Goal: Navigation & Orientation: Find specific page/section

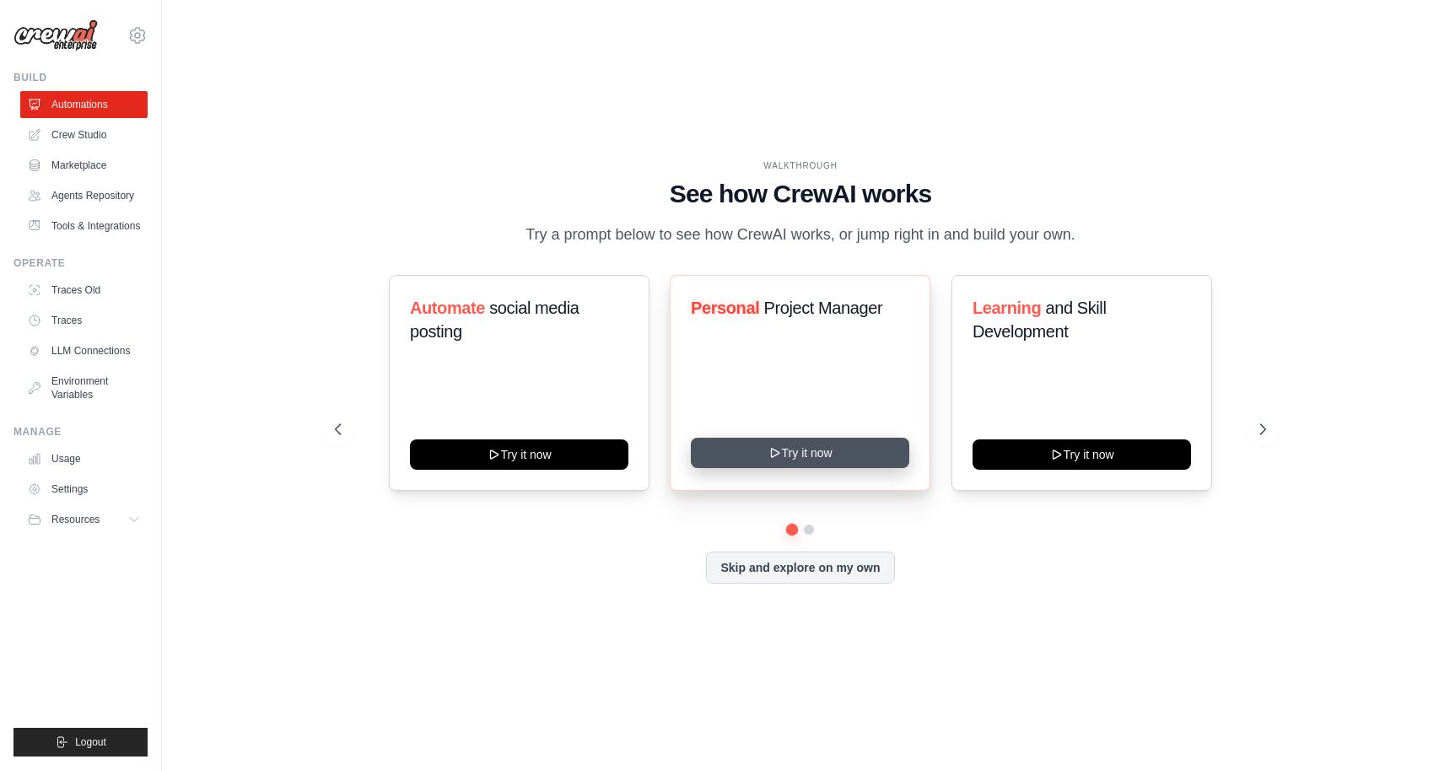
click at [818, 457] on button "Try it now" at bounding box center [800, 453] width 218 height 30
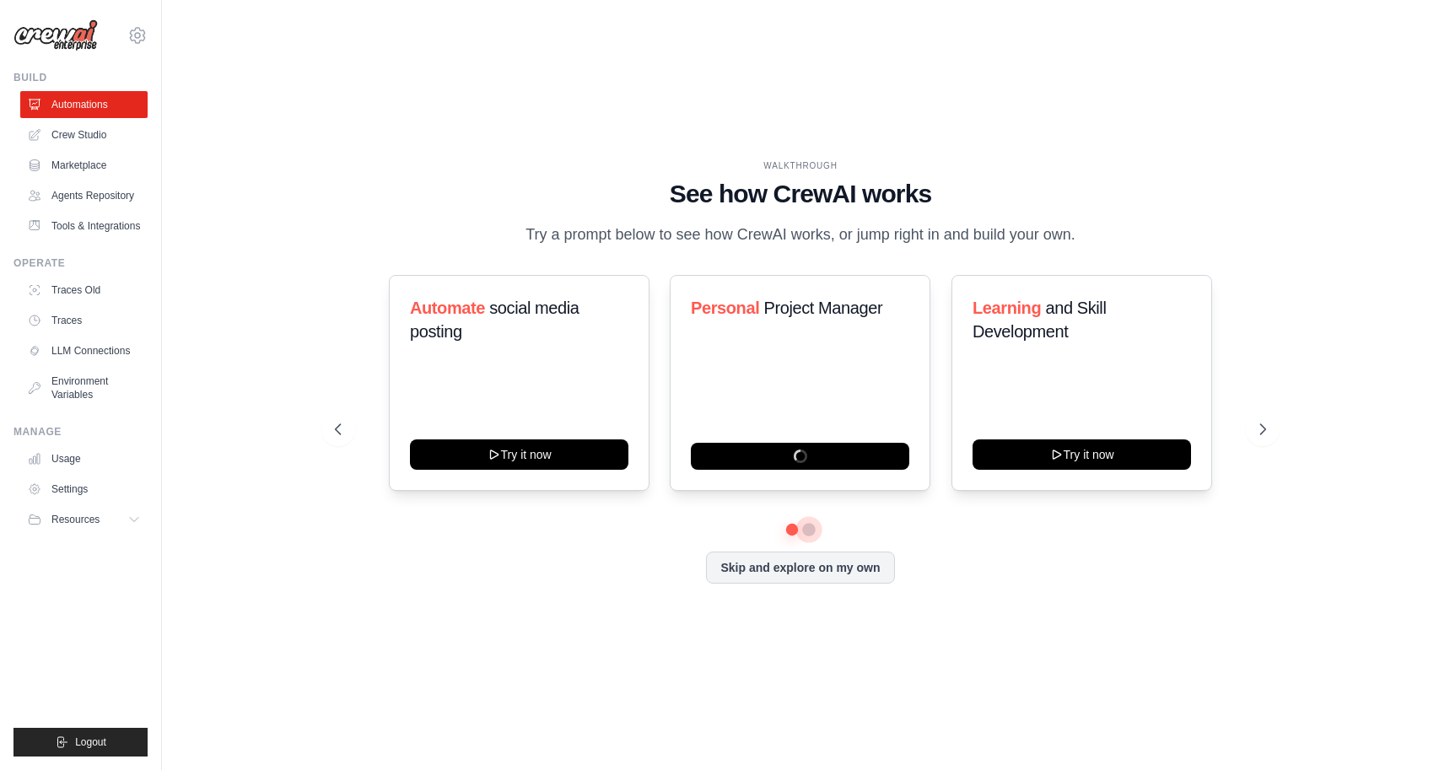
click at [807, 530] on button at bounding box center [808, 529] width 13 height 13
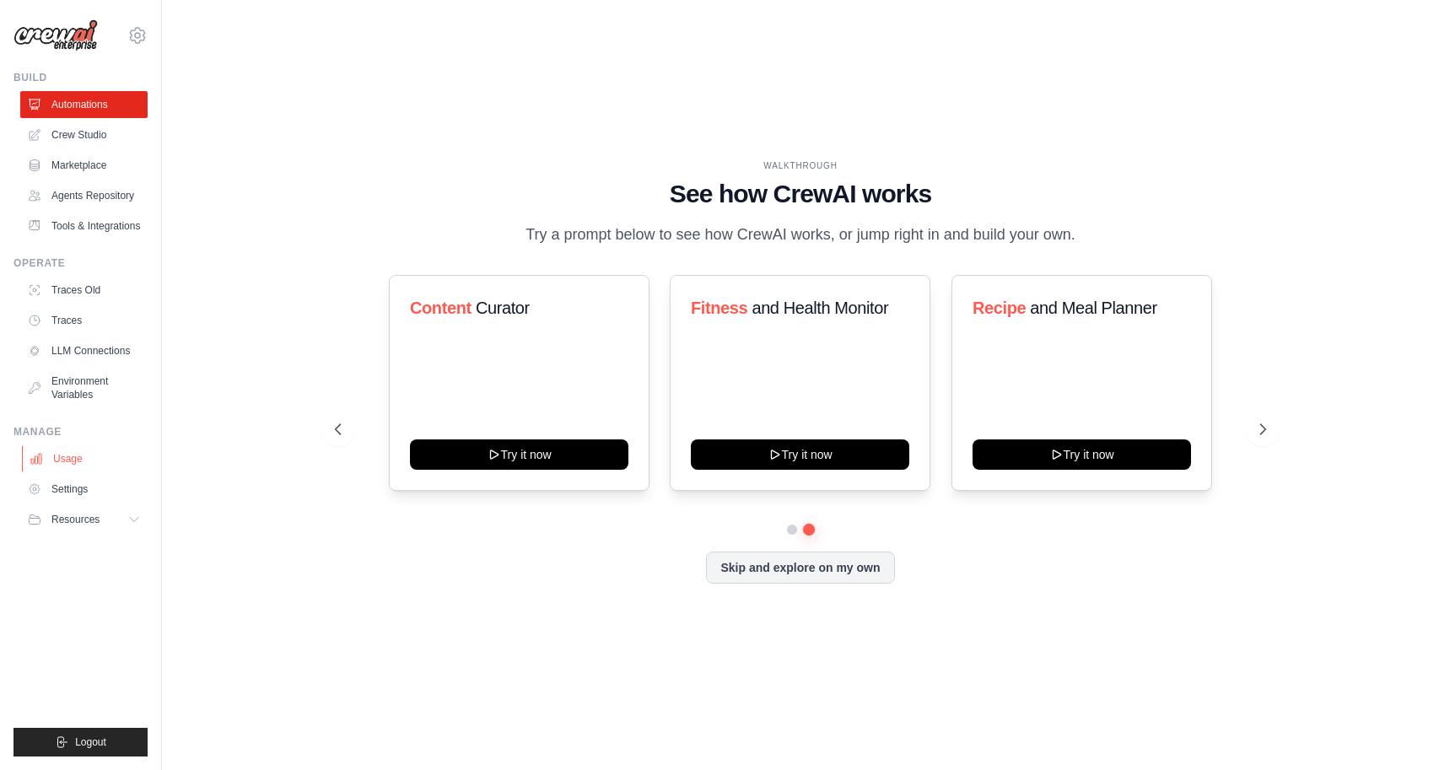
click at [58, 462] on link "Usage" at bounding box center [85, 458] width 127 height 27
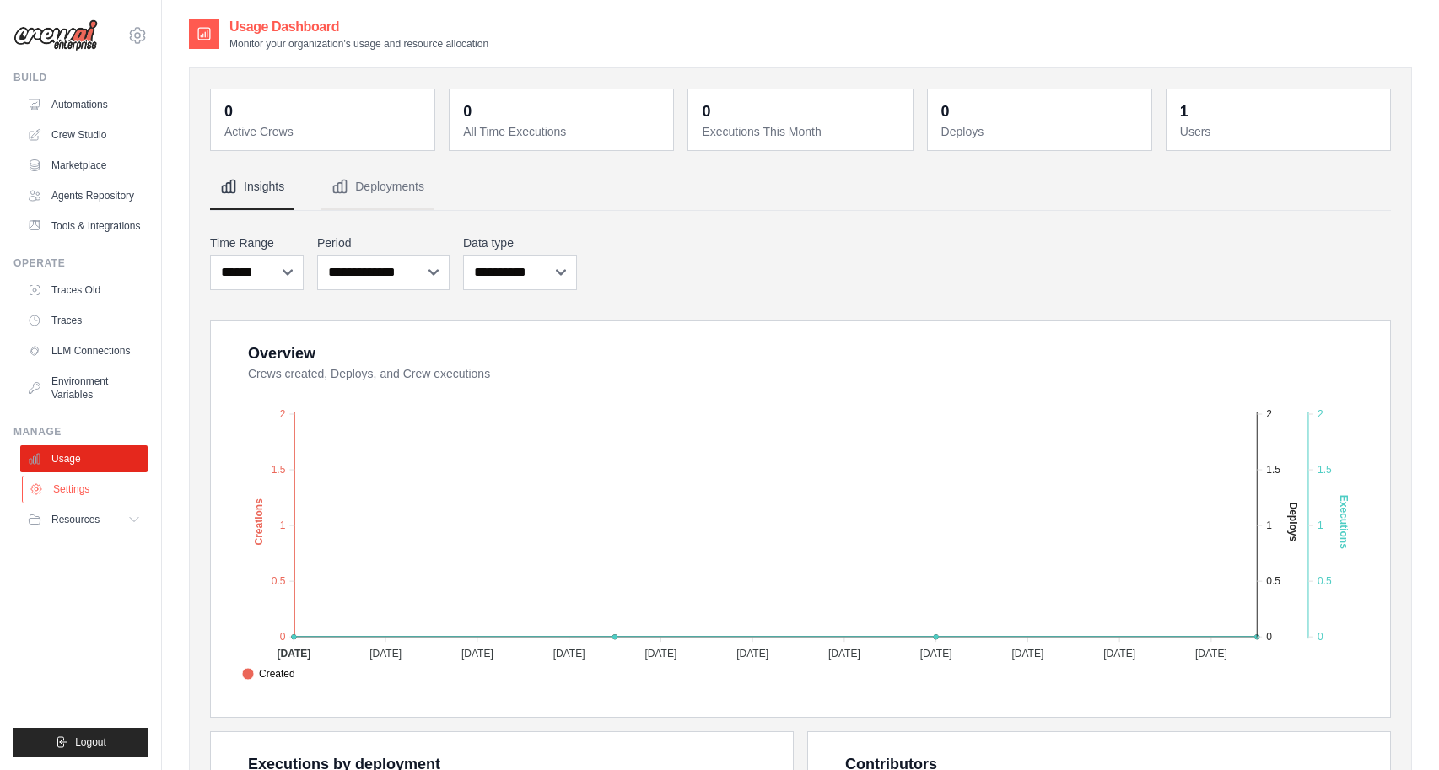
click at [62, 493] on link "Settings" at bounding box center [85, 489] width 127 height 27
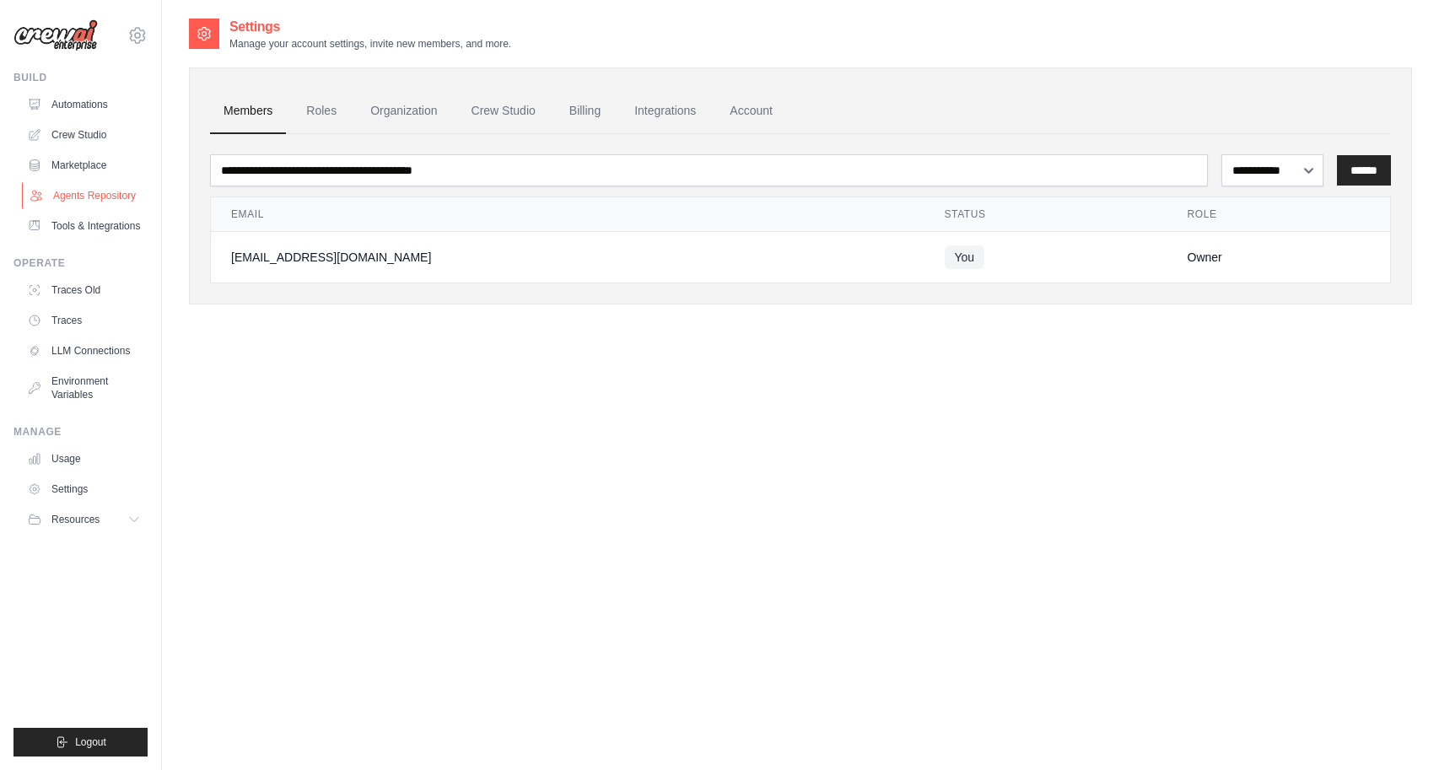
click at [82, 197] on link "Agents Repository" at bounding box center [85, 195] width 127 height 27
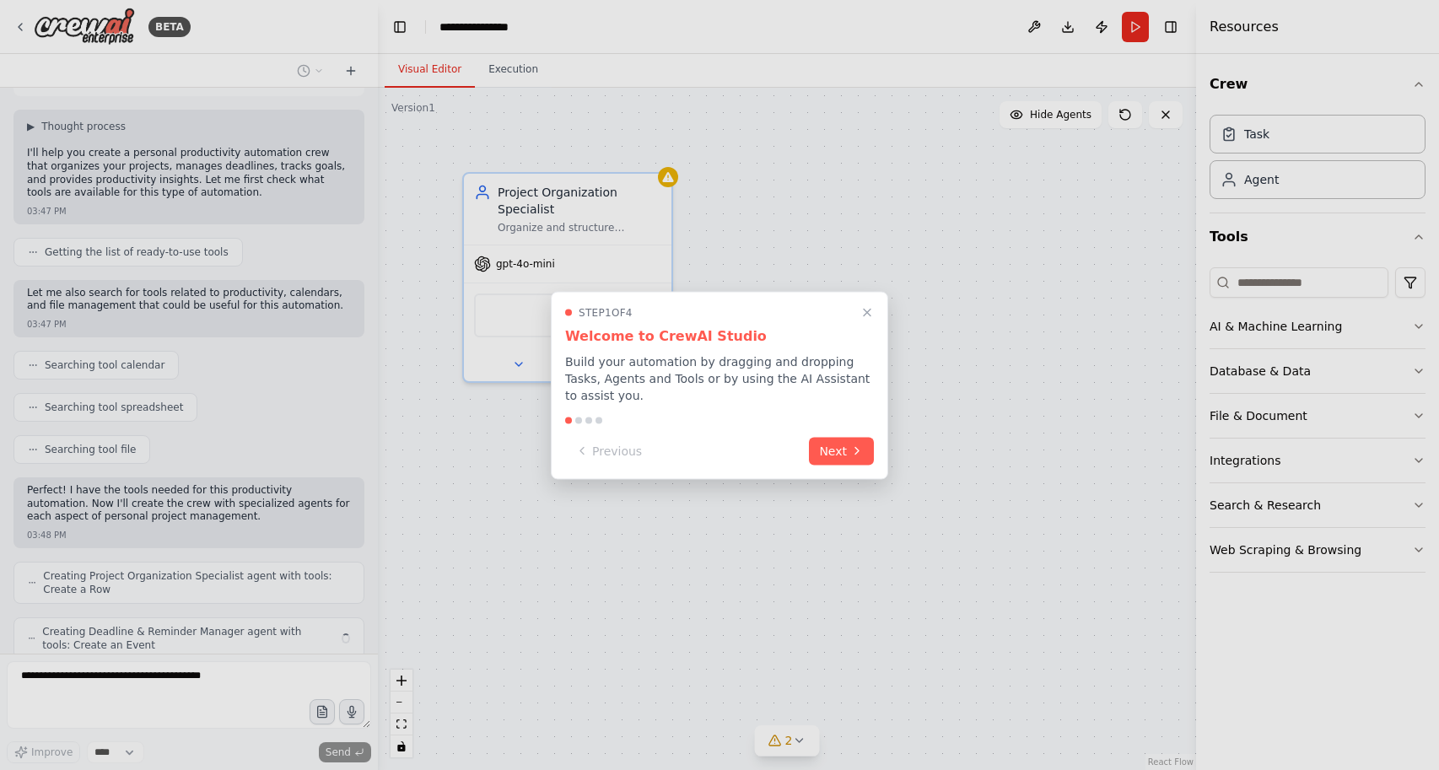
scroll to position [144, 0]
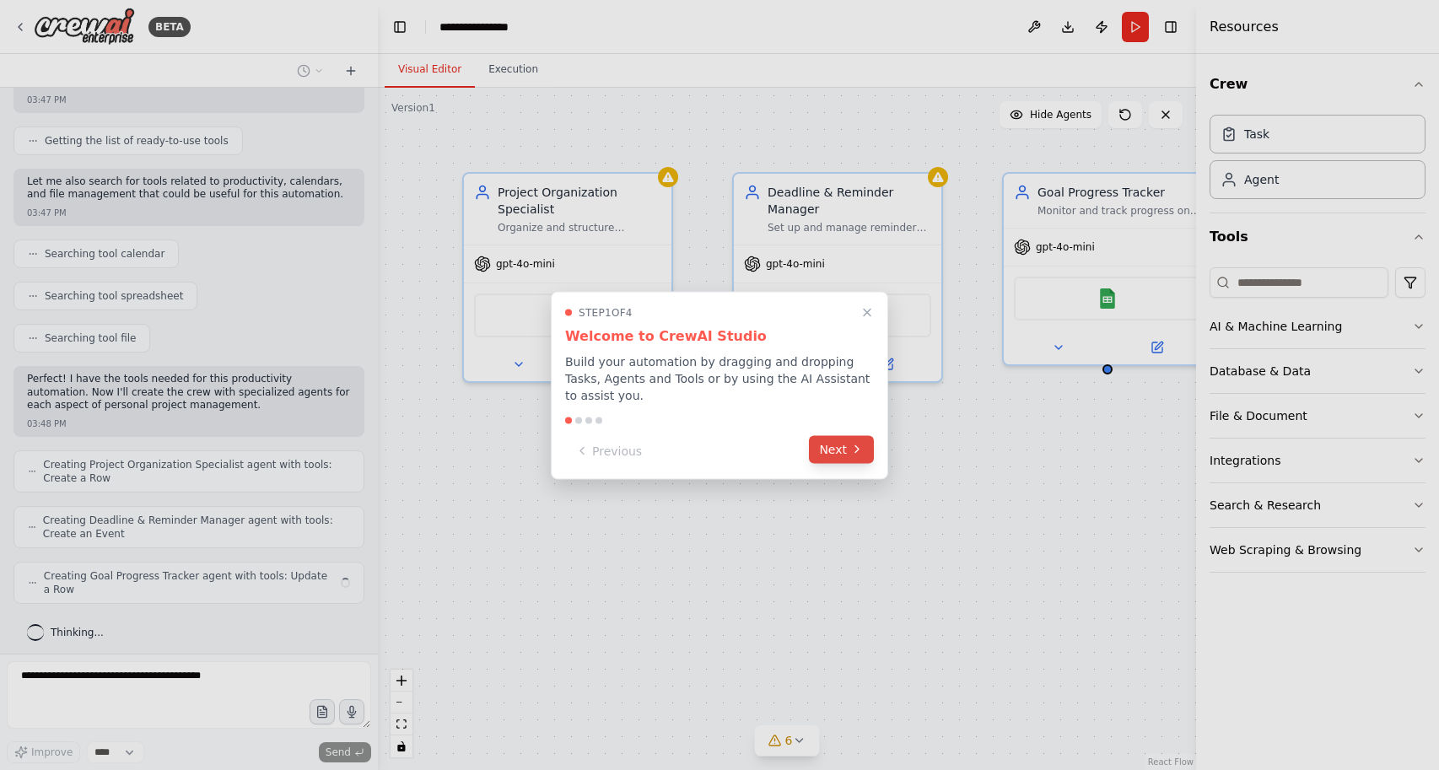
click at [838, 456] on button "Next" at bounding box center [841, 449] width 65 height 28
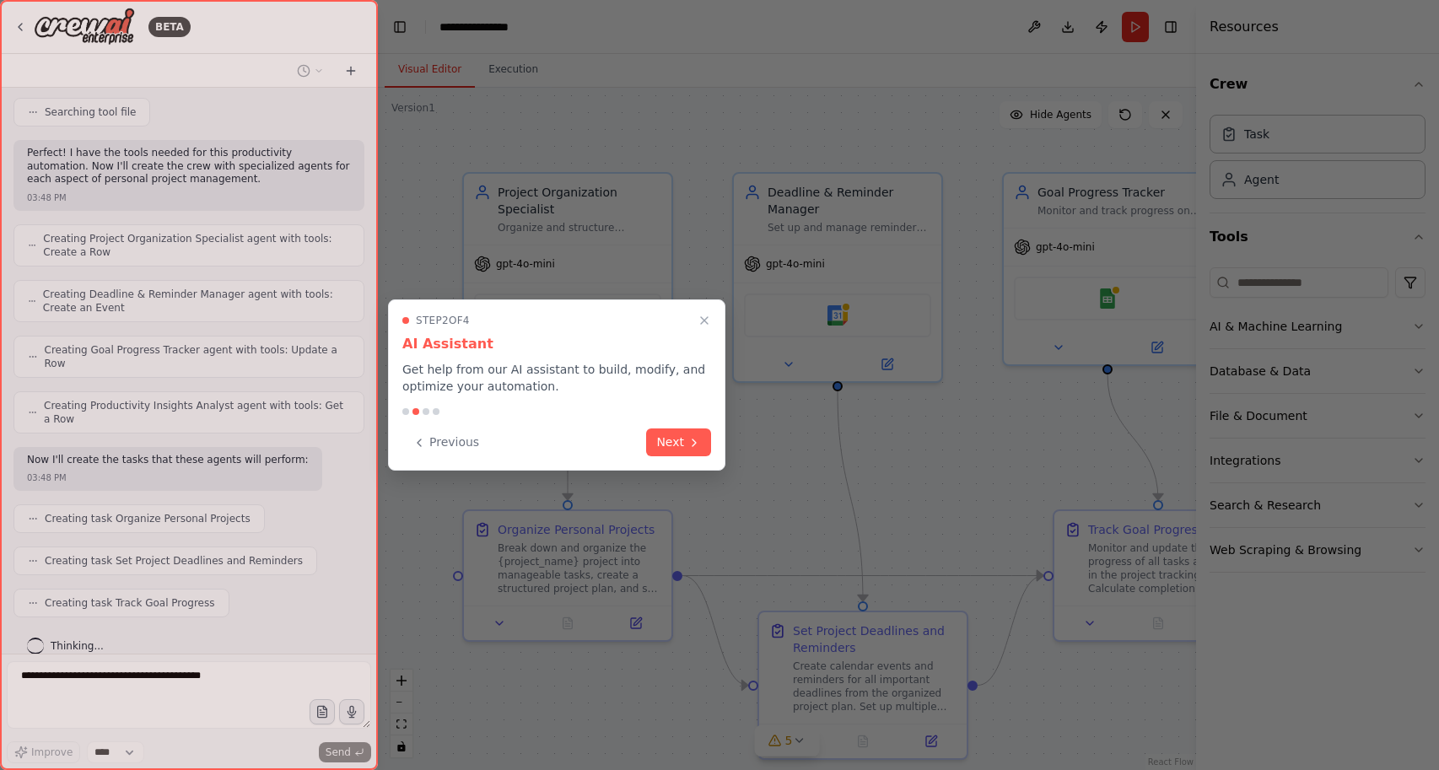
scroll to position [468, 0]
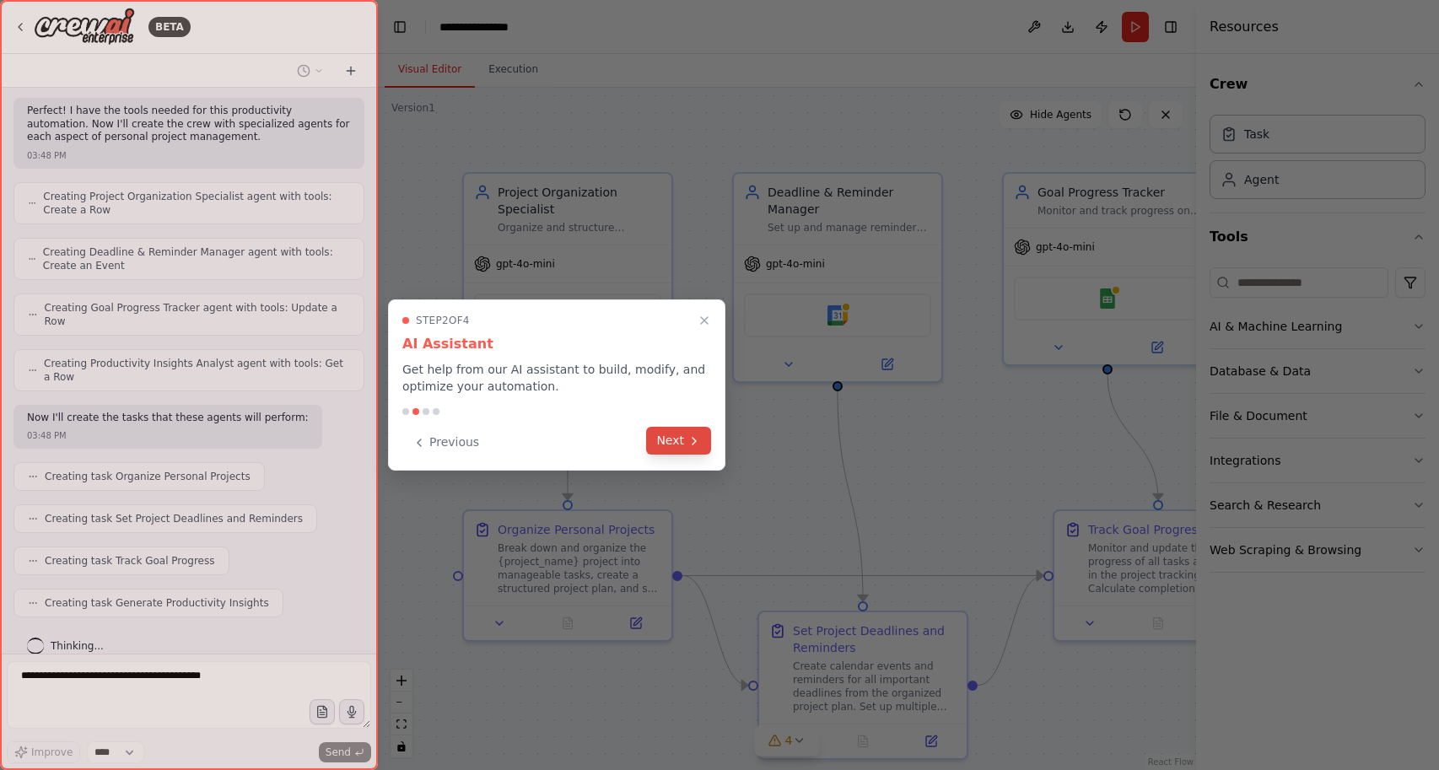
click at [675, 435] on button "Next" at bounding box center [678, 441] width 65 height 28
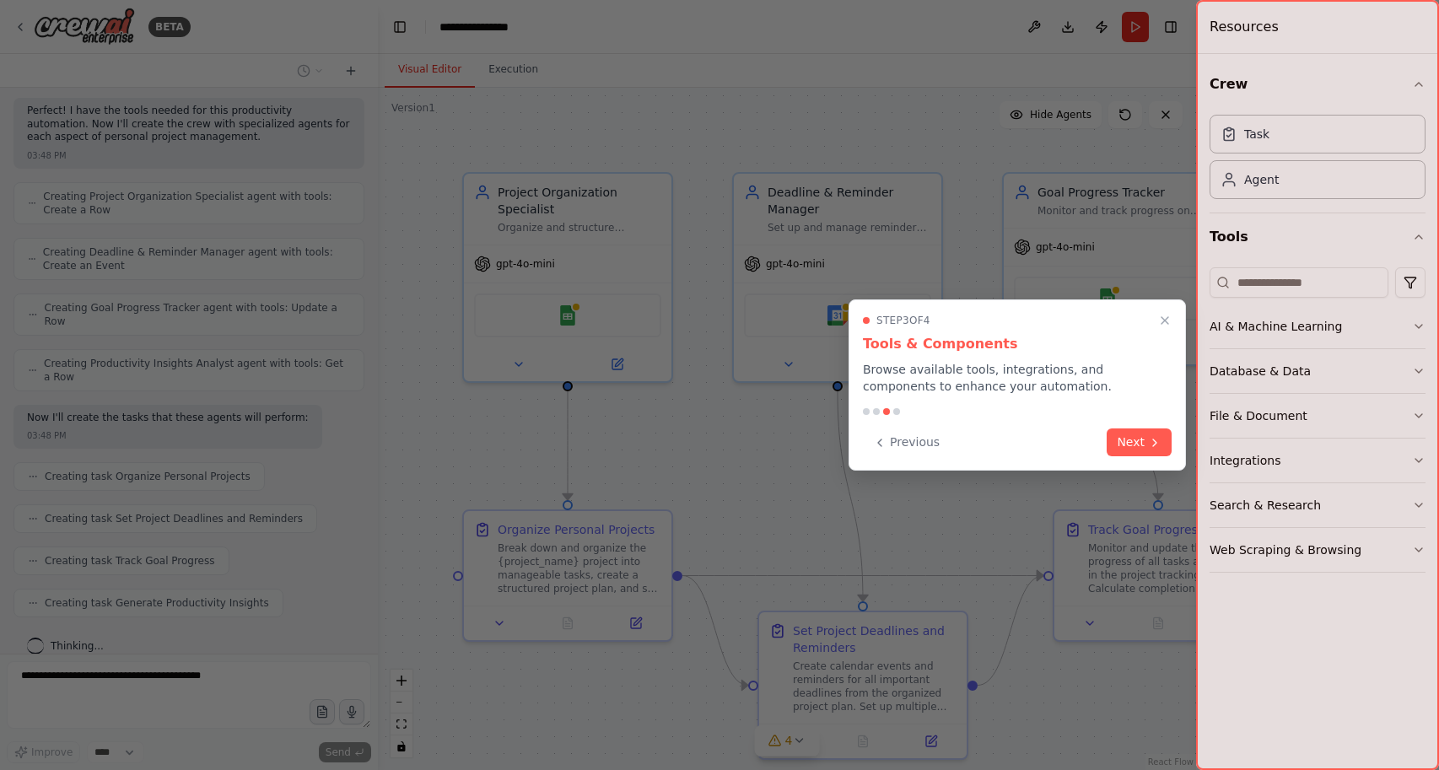
scroll to position [568, 0]
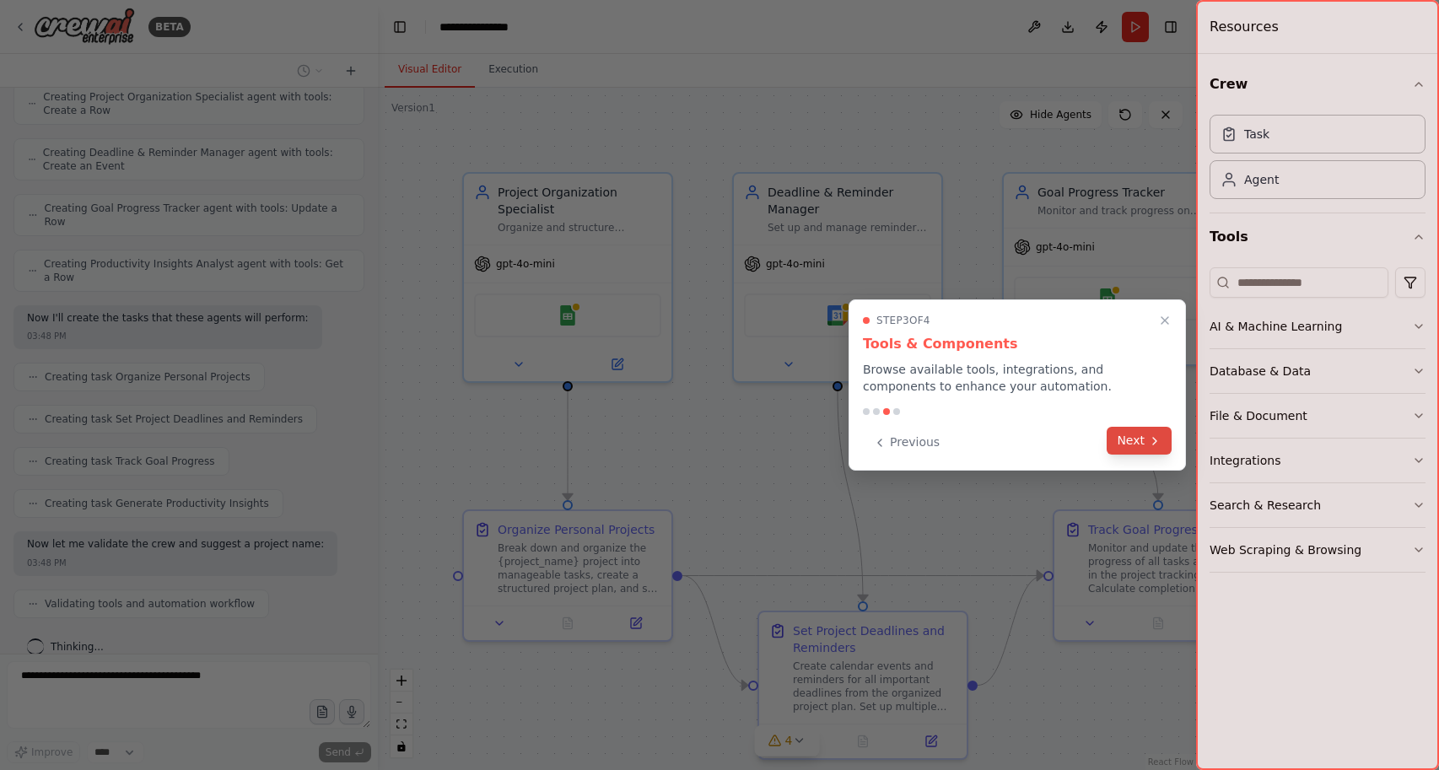
click at [1133, 436] on button "Next" at bounding box center [1139, 441] width 65 height 28
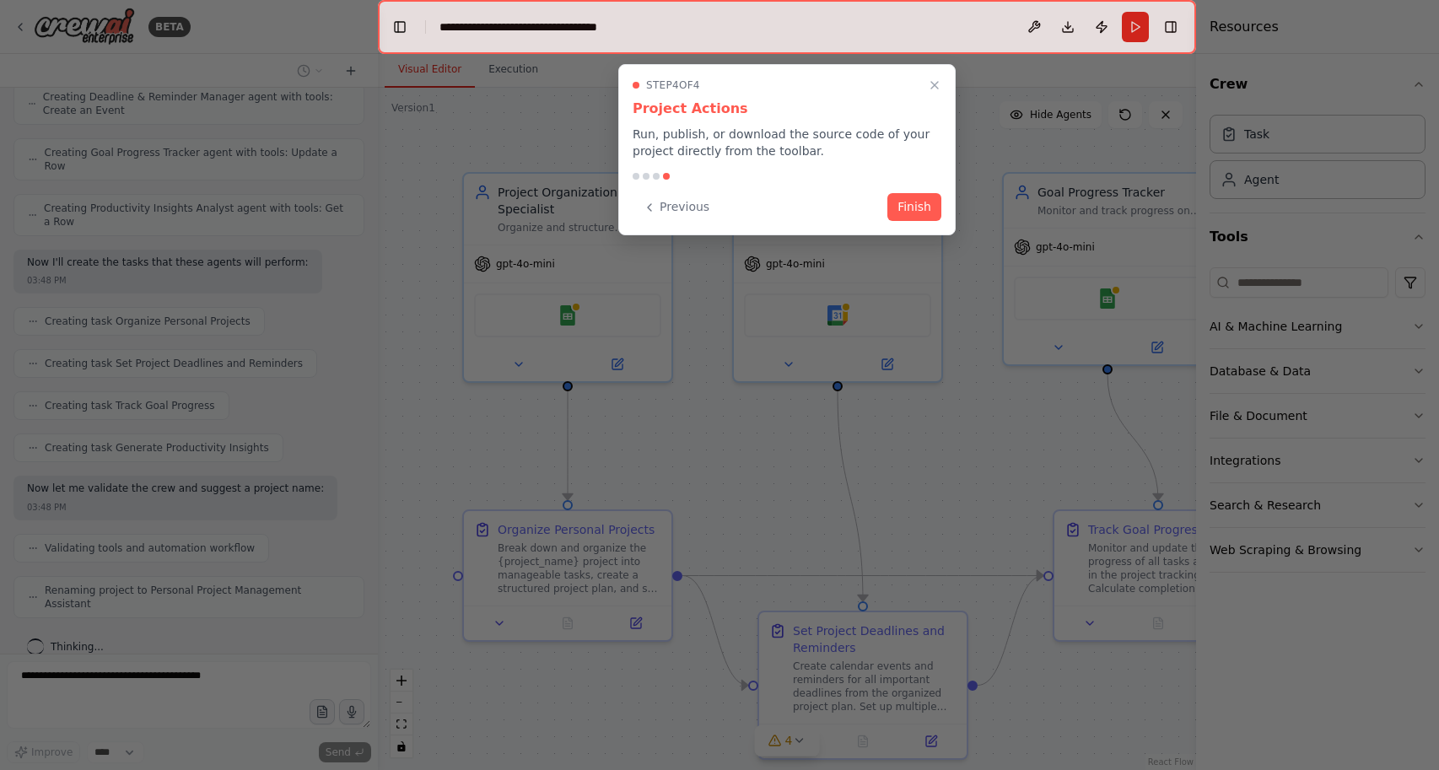
scroll to position [610, 0]
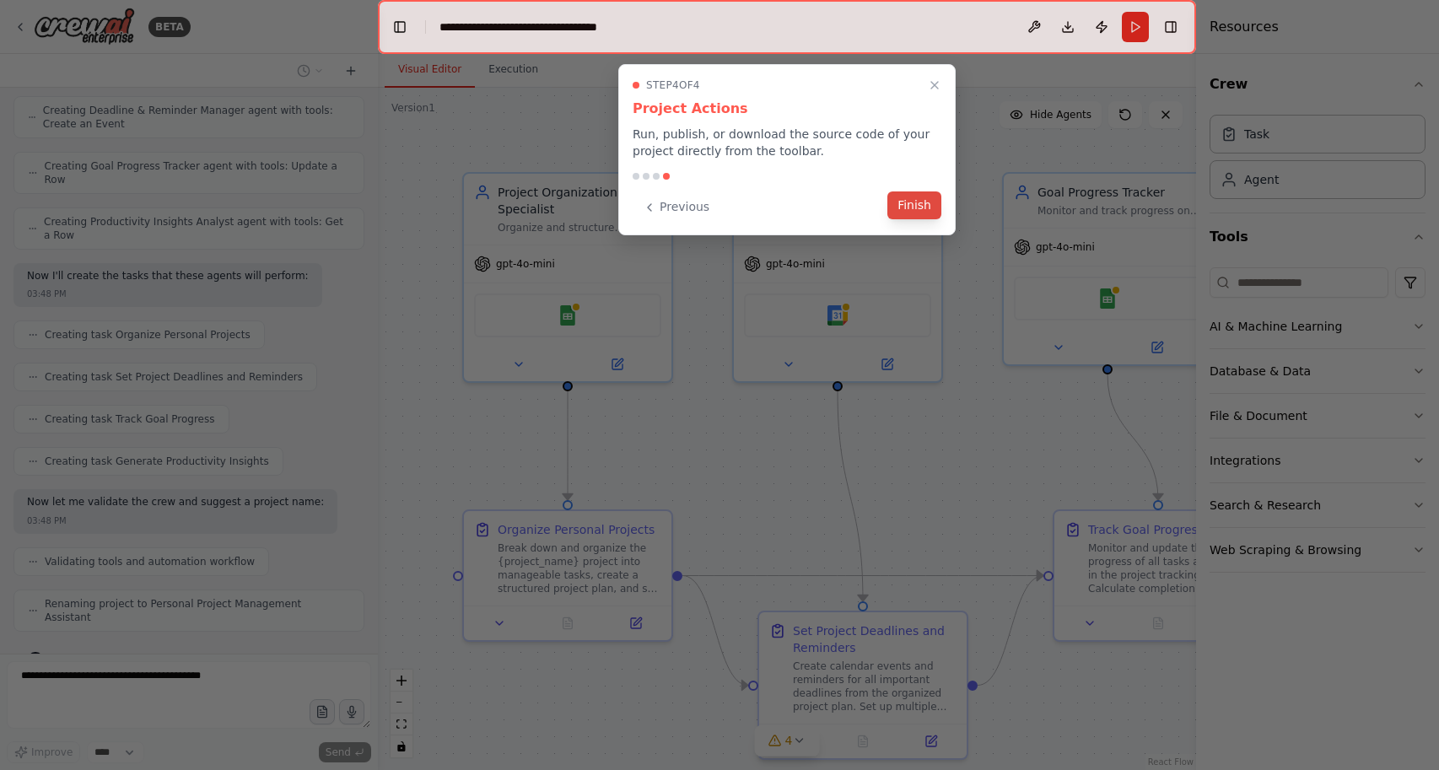
click at [912, 209] on button "Finish" at bounding box center [914, 205] width 54 height 28
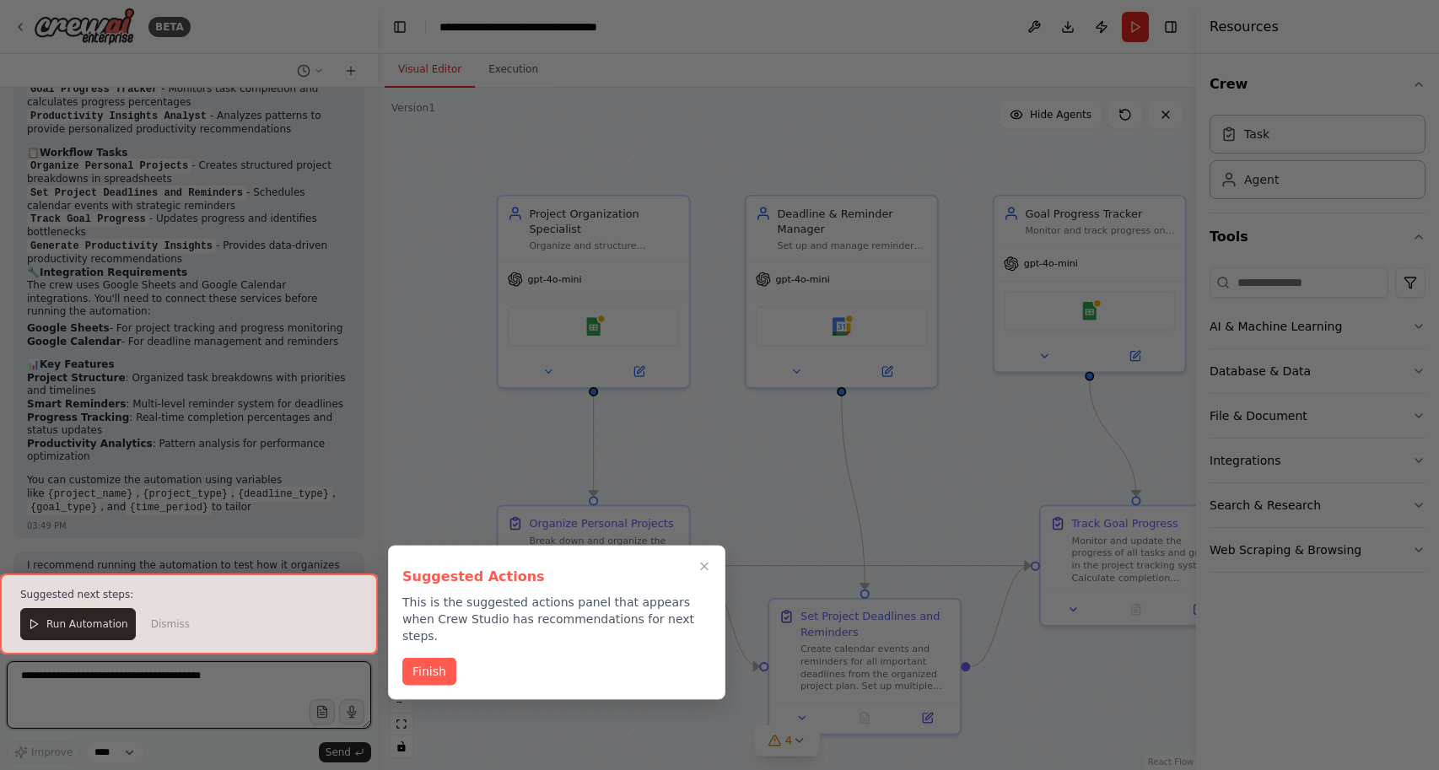
scroll to position [1301, 0]
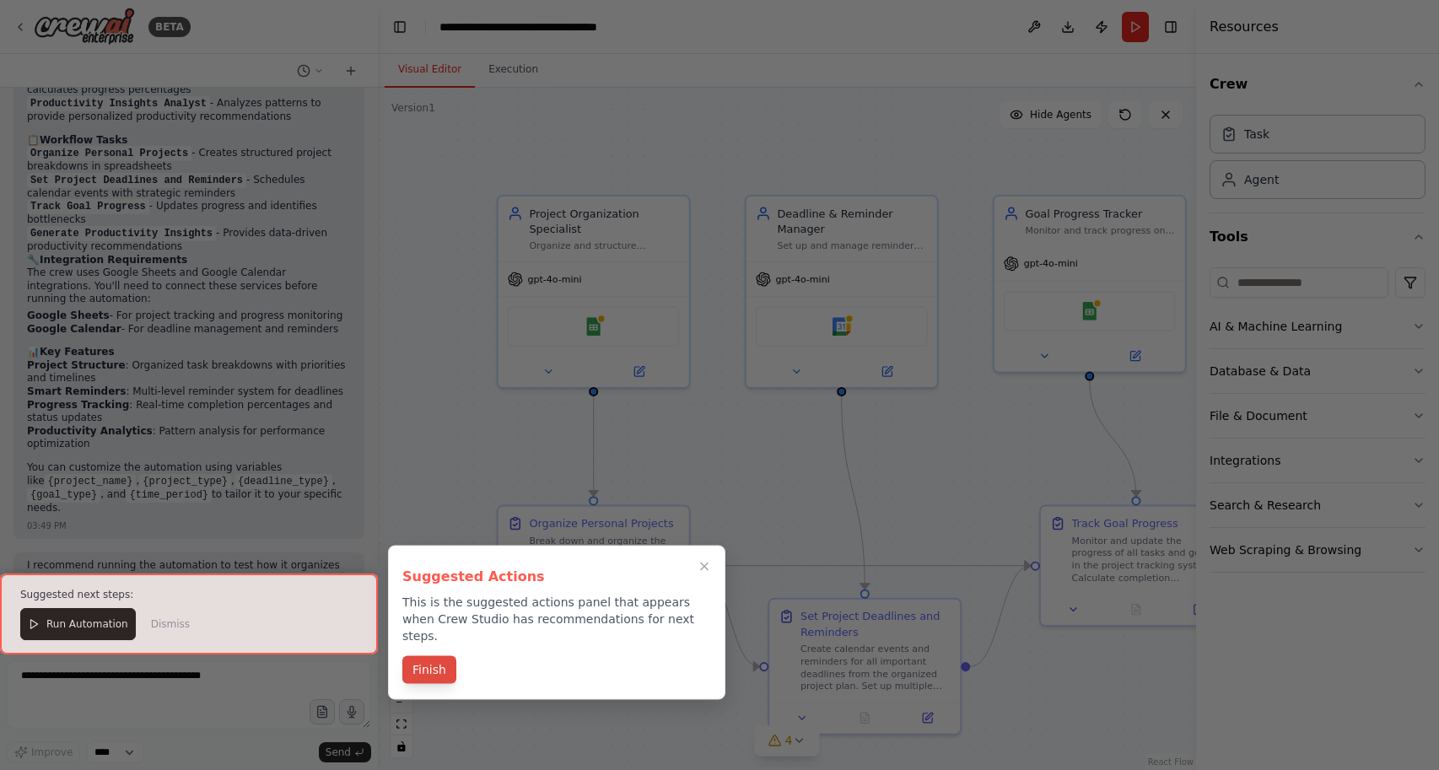
click at [430, 657] on button "Finish" at bounding box center [429, 670] width 54 height 28
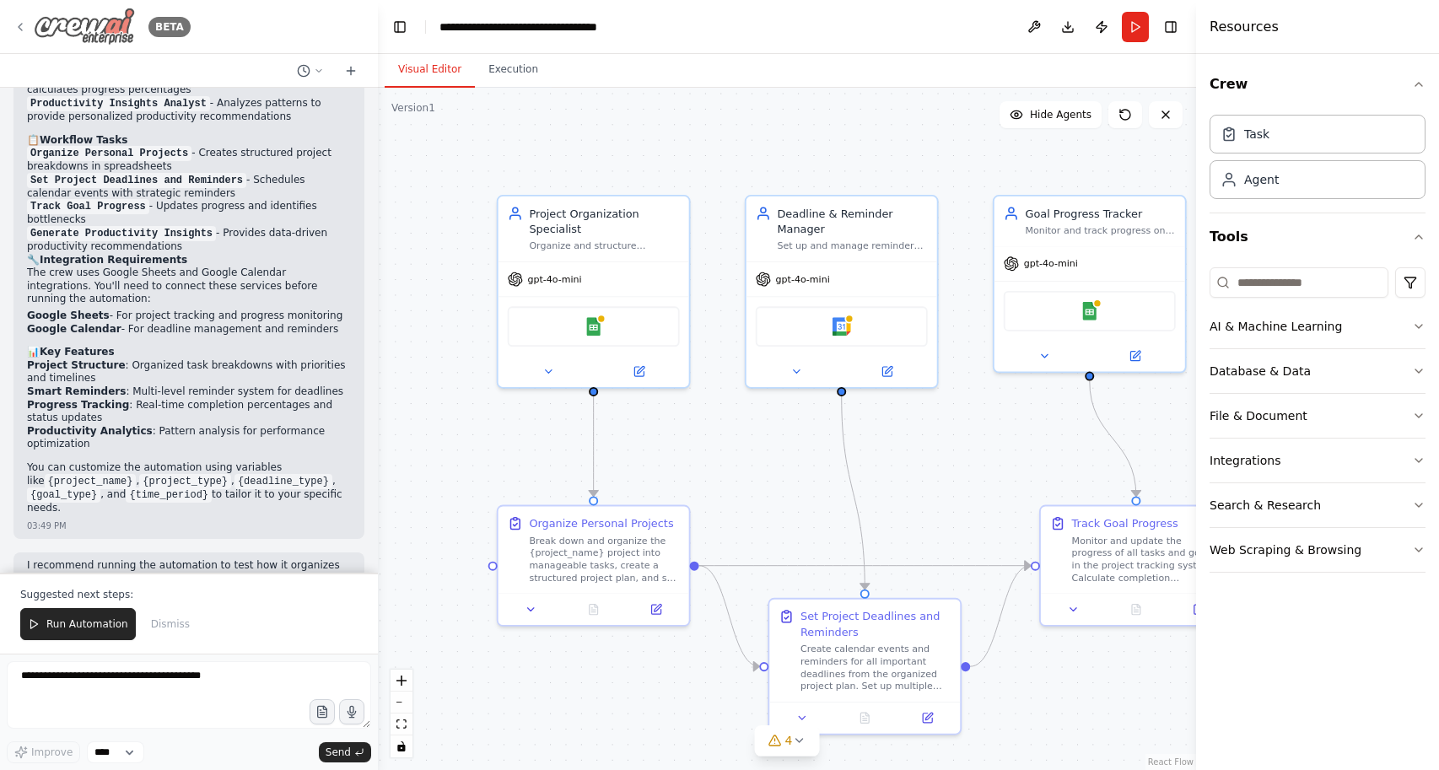
click at [23, 22] on icon at bounding box center [19, 26] width 13 height 13
